Goal: Transaction & Acquisition: Purchase product/service

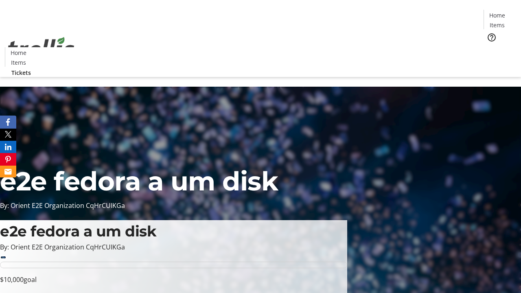
click at [490, 47] on span "Tickets" at bounding box center [500, 51] width 20 height 9
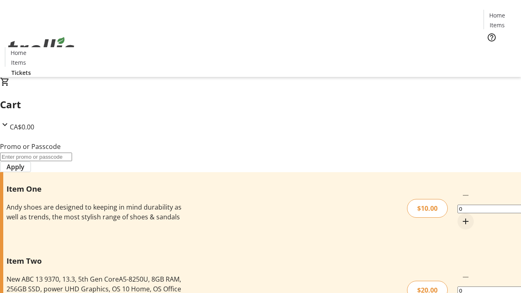
click at [461, 217] on mat-icon "Increment by one" at bounding box center [466, 222] width 10 height 10
type input "1"
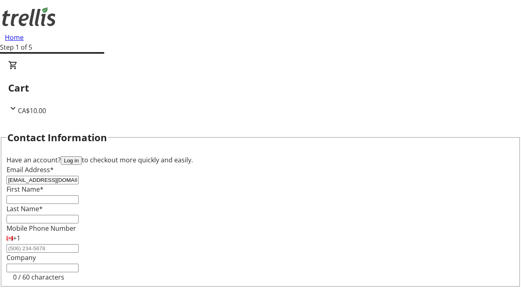
type input "[EMAIL_ADDRESS][DOMAIN_NAME]"
type input "Garland"
type input "Lang"
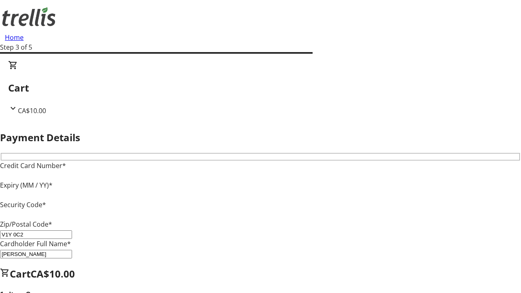
type input "V1Y 0C2"
